Goal: Task Accomplishment & Management: Complete application form

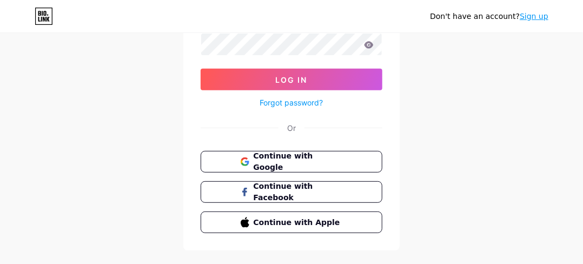
scroll to position [133, 0]
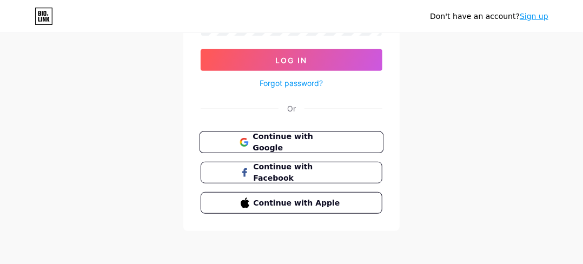
click at [294, 143] on span "Continue with Google" at bounding box center [297, 142] width 90 height 23
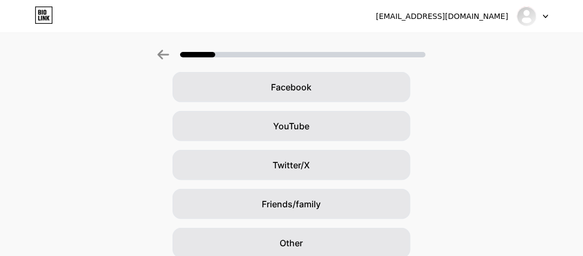
scroll to position [210, 0]
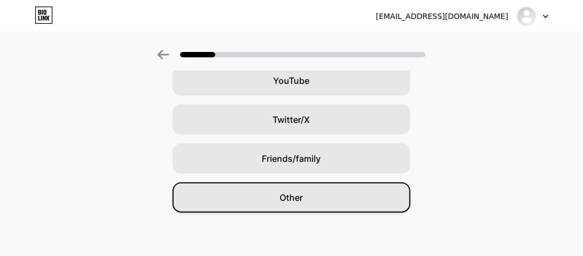
click at [329, 202] on div "Other" at bounding box center [291, 197] width 238 height 30
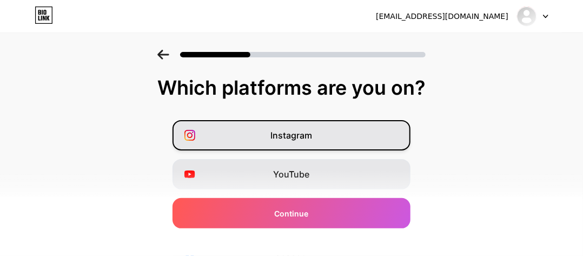
click at [352, 141] on div "Instagram" at bounding box center [291, 135] width 238 height 30
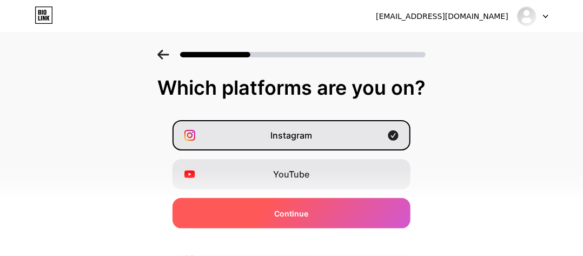
click at [305, 212] on span "Continue" at bounding box center [292, 213] width 34 height 11
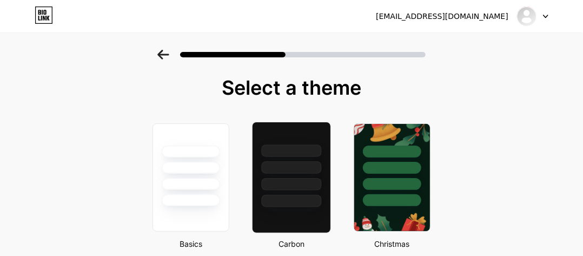
click at [287, 184] on div at bounding box center [291, 184] width 60 height 12
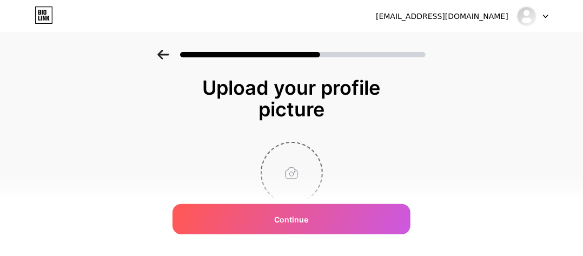
click at [286, 172] on input "file" at bounding box center [292, 173] width 60 height 60
type input "C:\fakepath\profil Jodala.jpg"
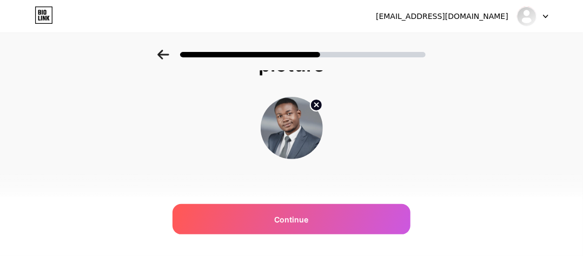
scroll to position [45, 0]
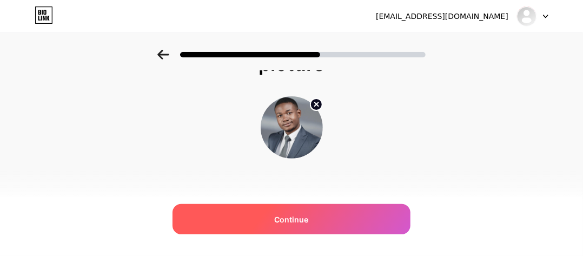
click at [293, 210] on div "Continue" at bounding box center [291, 219] width 238 height 30
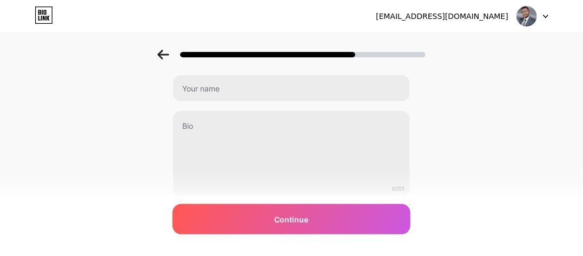
scroll to position [0, 0]
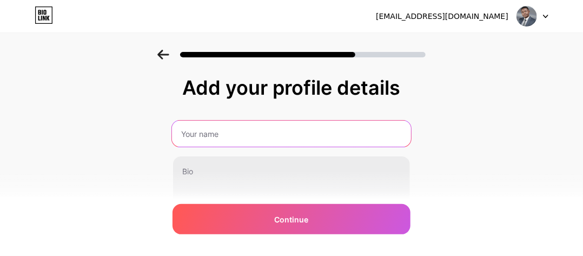
click at [255, 131] on input "text" at bounding box center [291, 134] width 239 height 26
type input "LeJodala"
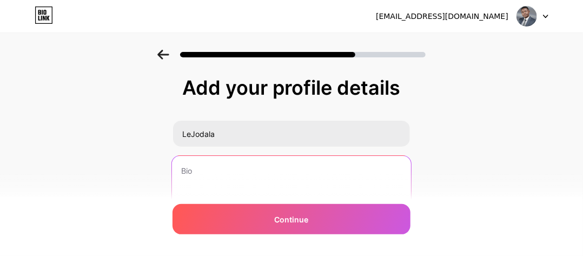
click at [222, 173] on textarea at bounding box center [291, 200] width 239 height 88
click at [210, 170] on textarea "Socio-cultural Blogging & Business" at bounding box center [291, 200] width 239 height 88
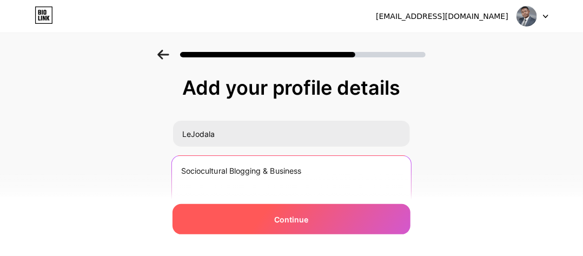
type textarea "Sociocultural Blogging & Business"
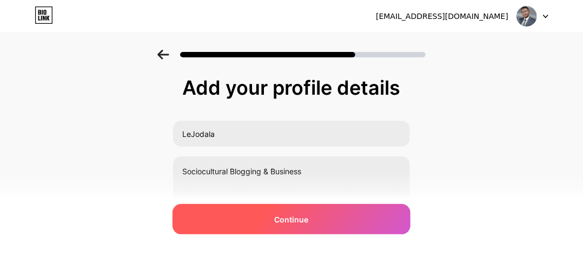
click at [301, 214] on span "Continue" at bounding box center [292, 218] width 34 height 11
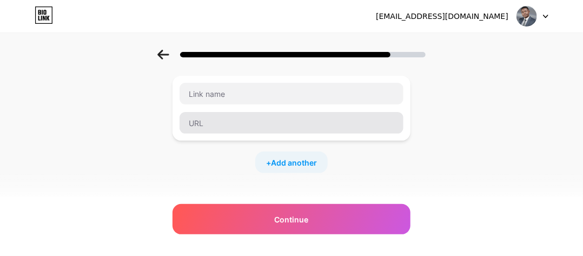
scroll to position [63, 0]
